Goal: Find specific page/section: Find specific page/section

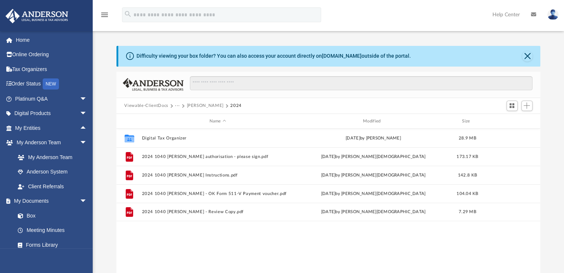
scroll to position [163, 418]
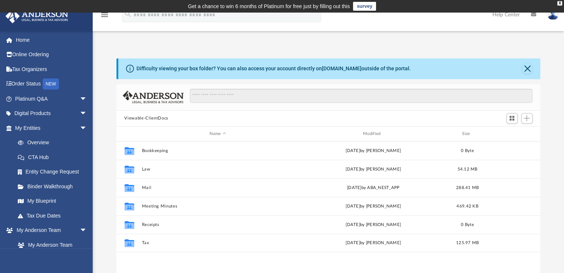
scroll to position [163, 418]
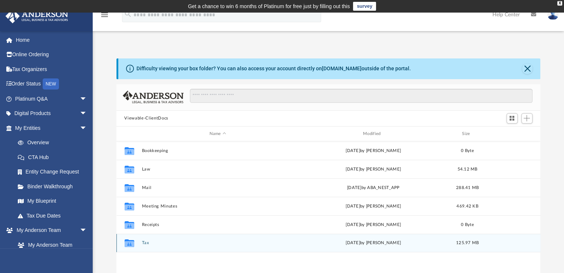
click at [140, 240] on div "Collaborated Folder Tax [DATE] by [PERSON_NAME] 125.97 MB" at bounding box center [328, 243] width 424 height 19
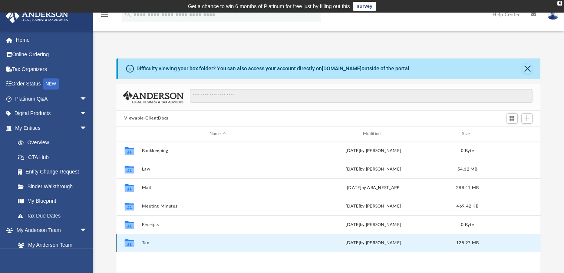
click at [141, 242] on div "Collaborated Folder Tax [DATE] by [PERSON_NAME] 125.97 MB" at bounding box center [328, 243] width 424 height 19
click at [147, 242] on button "Tax" at bounding box center [218, 243] width 152 height 5
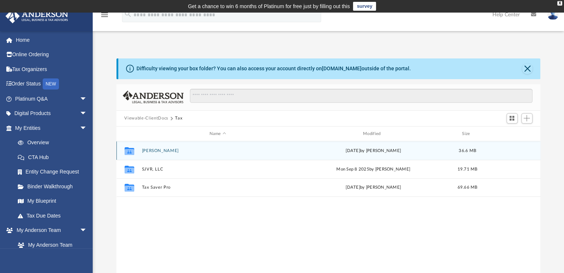
click at [169, 151] on button "[PERSON_NAME]" at bounding box center [218, 151] width 152 height 5
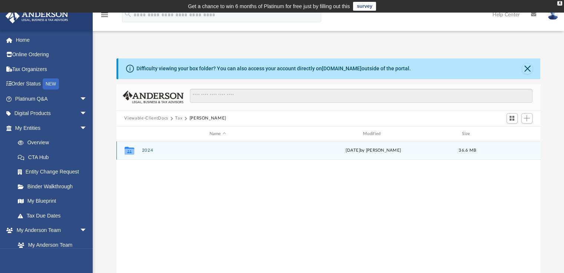
click at [146, 149] on button "2024" at bounding box center [218, 151] width 152 height 5
